Goal: Task Accomplishment & Management: Complete application form

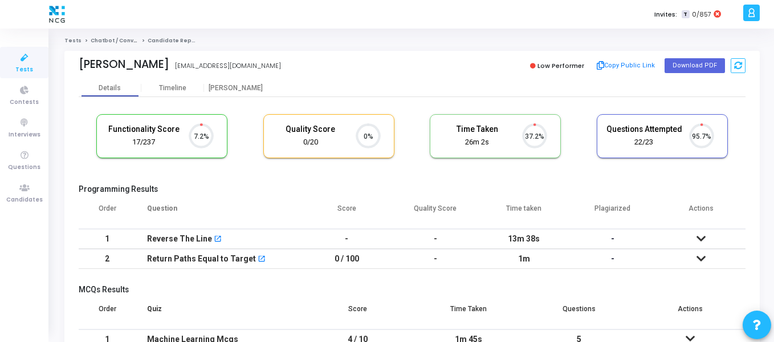
scroll to position [24, 29]
click at [26, 190] on icon at bounding box center [25, 188] width 24 height 14
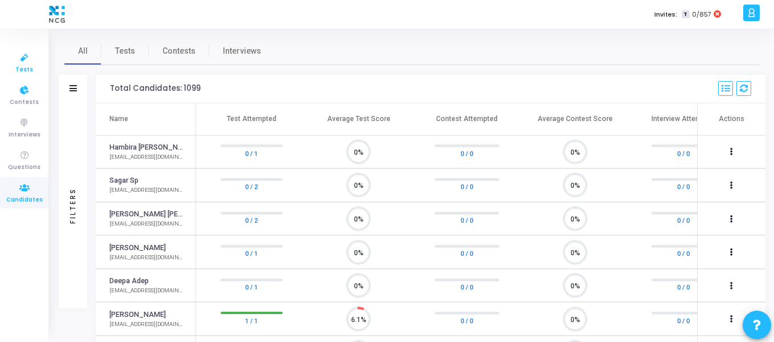
click at [25, 68] on span "Tests" at bounding box center [24, 70] width 18 height 10
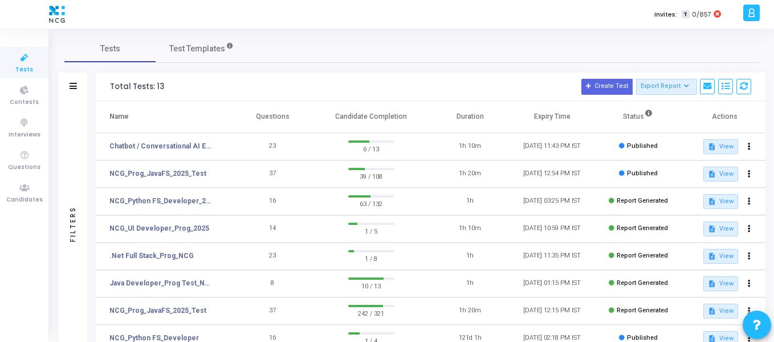
scroll to position [22, 0]
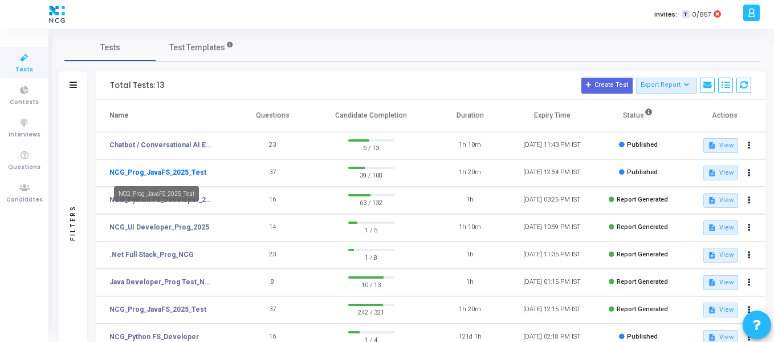
click at [192, 175] on link "NCG_Prog_JavaFS_2025_Test" at bounding box center [157, 172] width 97 height 10
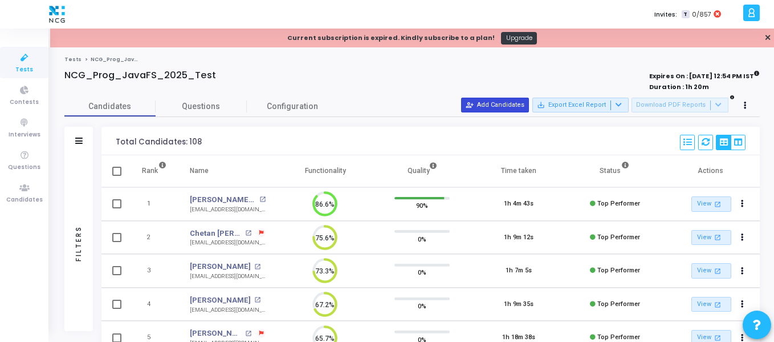
click at [505, 100] on button "person_add_alt Add Candidates" at bounding box center [495, 105] width 68 height 15
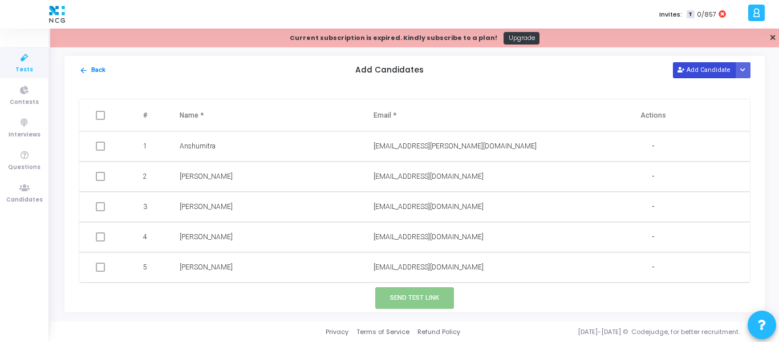
click at [705, 63] on button "Add Candidate" at bounding box center [704, 69] width 63 height 15
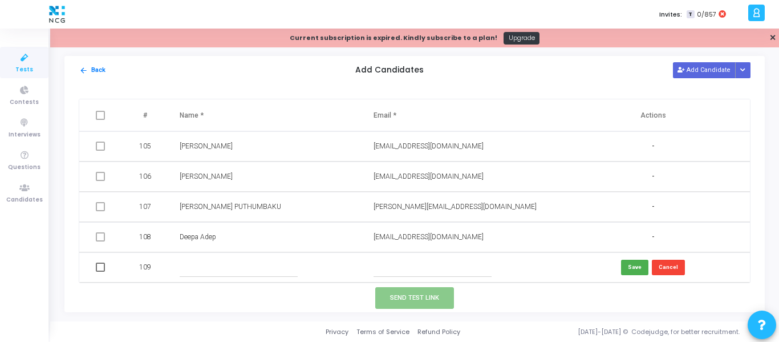
click at [230, 269] on input "text" at bounding box center [239, 267] width 118 height 19
paste input "[PERSON_NAME]"
type input "[PERSON_NAME]"
click at [399, 266] on input "text" at bounding box center [433, 267] width 118 height 19
paste input "[EMAIL_ADDRESS][DOMAIN_NAME]"
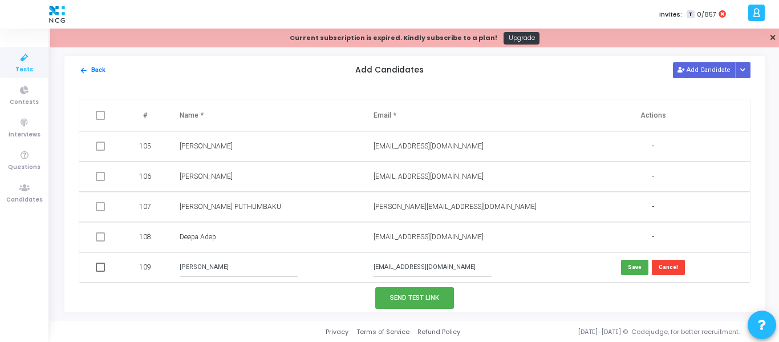
type input "[EMAIL_ADDRESS][DOMAIN_NAME]"
click at [97, 267] on span at bounding box center [100, 266] width 9 height 9
click at [100, 271] on input "checkbox" at bounding box center [100, 271] width 1 height 1
checkbox input "true"
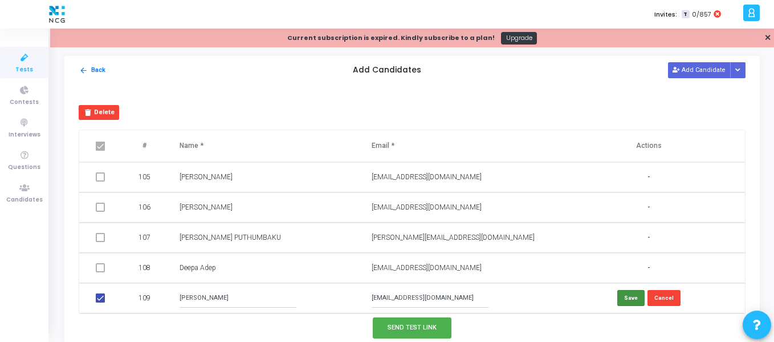
click at [626, 300] on button "Save" at bounding box center [631, 297] width 27 height 15
click at [103, 299] on span at bounding box center [100, 297] width 9 height 9
click at [100, 302] on input "checkbox" at bounding box center [100, 302] width 1 height 1
checkbox input "true"
checkbox input "false"
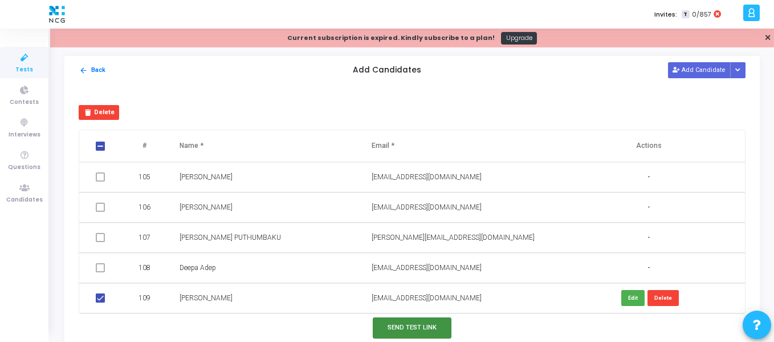
click at [405, 328] on button "Send Test Link" at bounding box center [412, 327] width 79 height 21
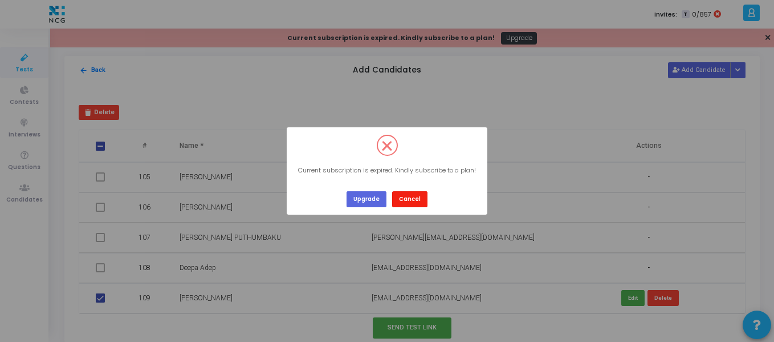
click at [415, 198] on button "Cancel" at bounding box center [409, 198] width 35 height 15
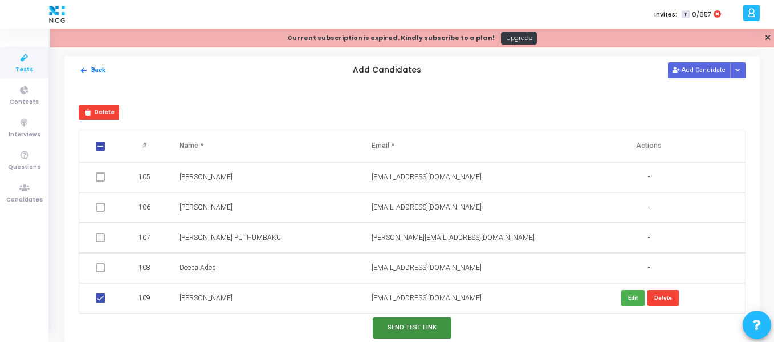
click at [407, 324] on button "Send Test Link" at bounding box center [412, 327] width 79 height 21
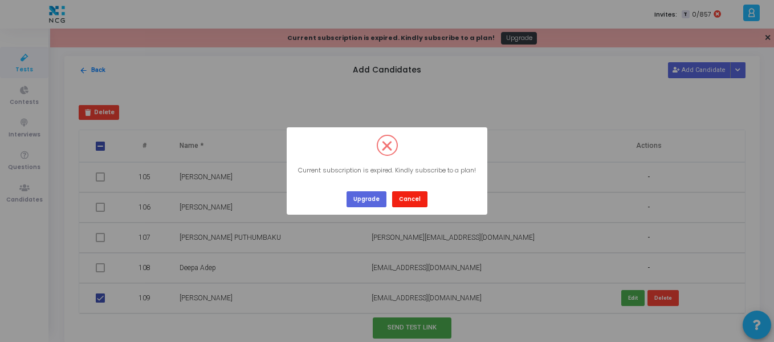
click at [413, 201] on button "Cancel" at bounding box center [409, 198] width 35 height 15
